Goal: Transaction & Acquisition: Purchase product/service

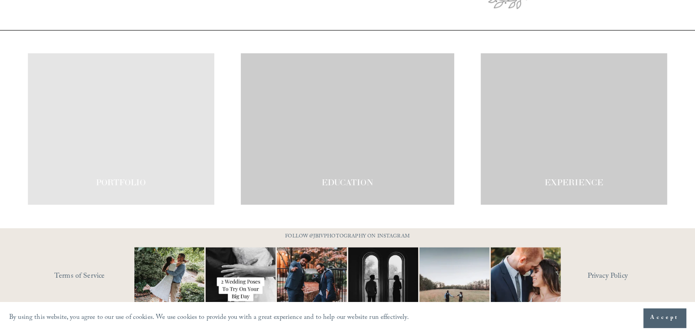
scroll to position [1536, 0]
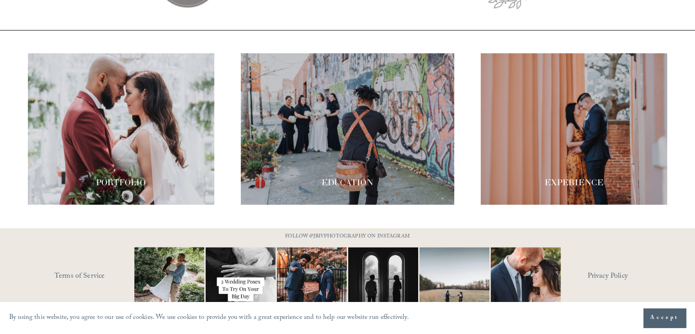
click at [325, 102] on div at bounding box center [347, 128] width 213 height 151
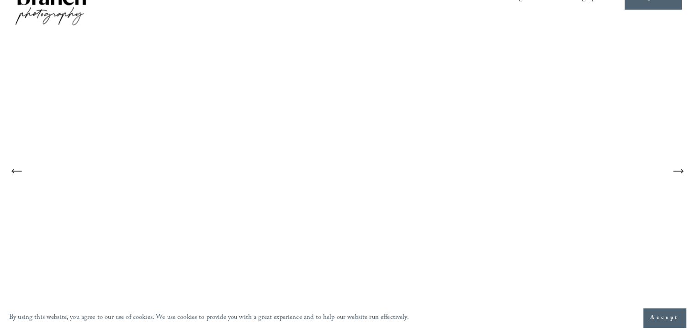
scroll to position [0, 0]
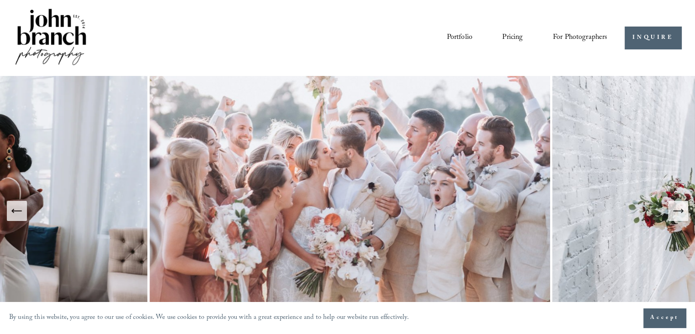
click at [0, 0] on span "Presets" at bounding box center [0, 0] width 0 height 0
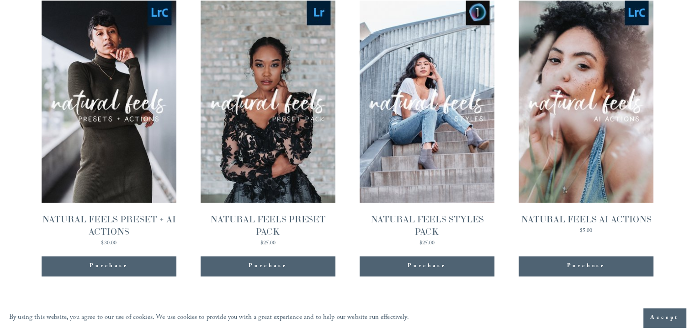
scroll to position [951, 0]
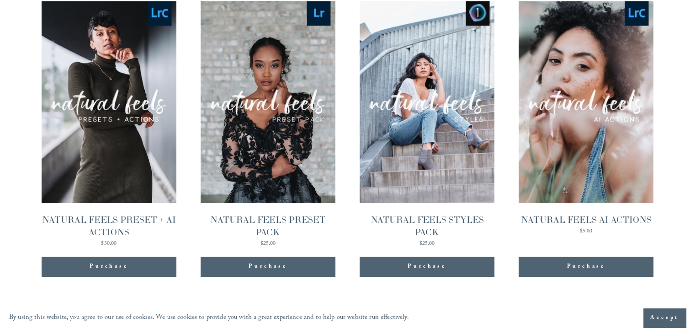
click at [292, 256] on div "Purchase" at bounding box center [268, 266] width 135 height 20
